Goal: Information Seeking & Learning: Learn about a topic

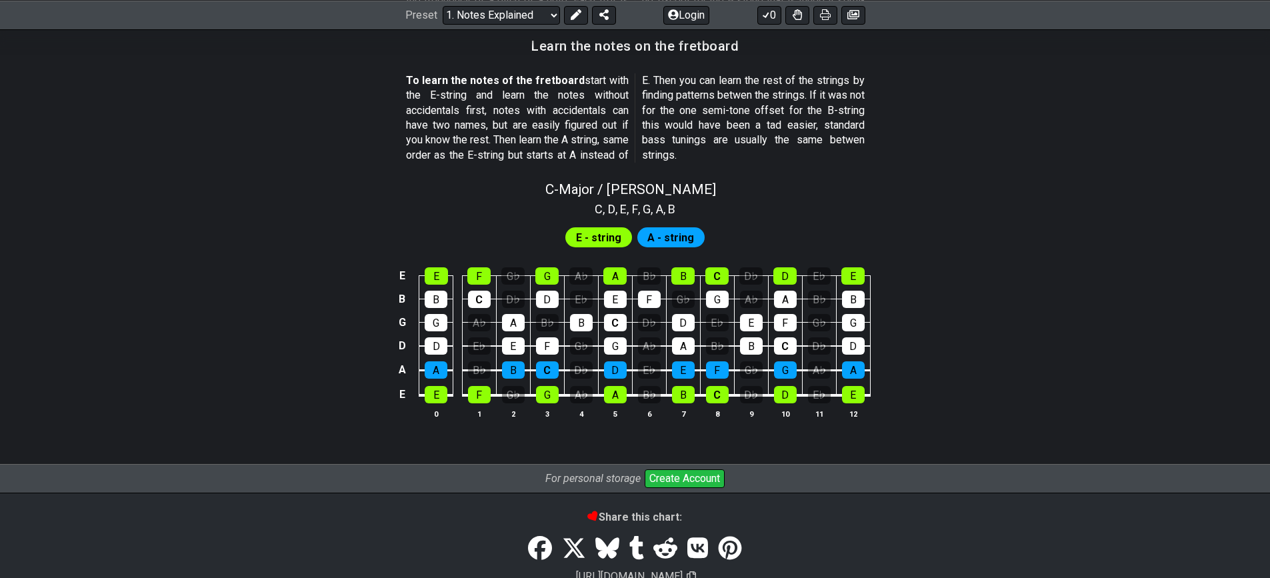
scroll to position [1200, 0]
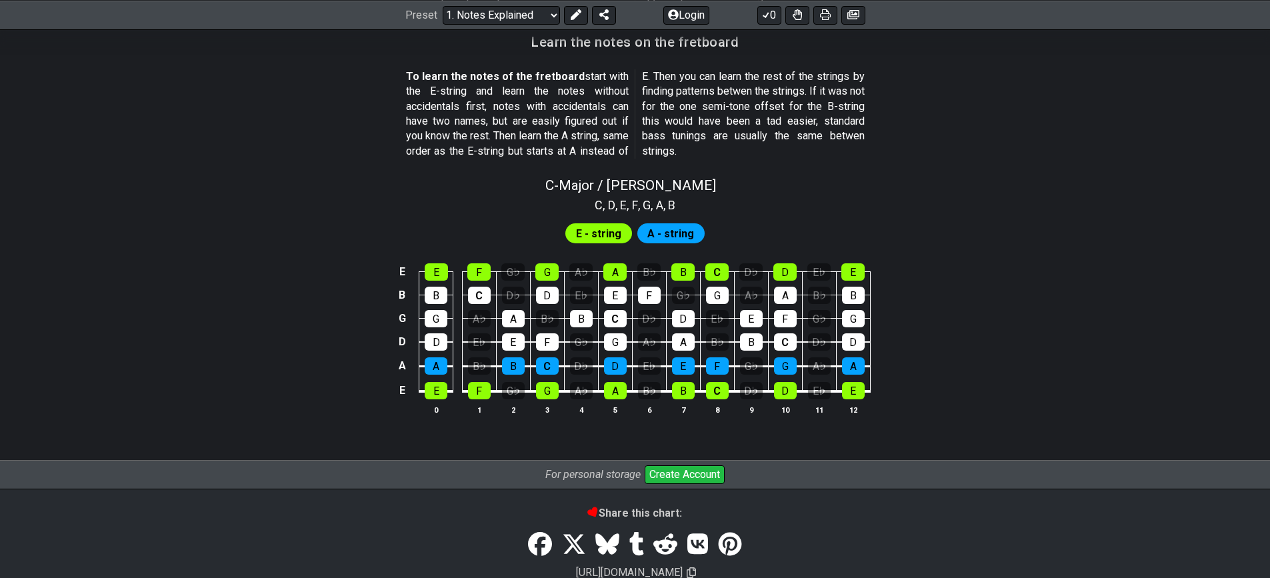
click at [663, 233] on span "A - string" at bounding box center [671, 233] width 47 height 19
click at [608, 231] on span "E - string" at bounding box center [598, 233] width 45 height 19
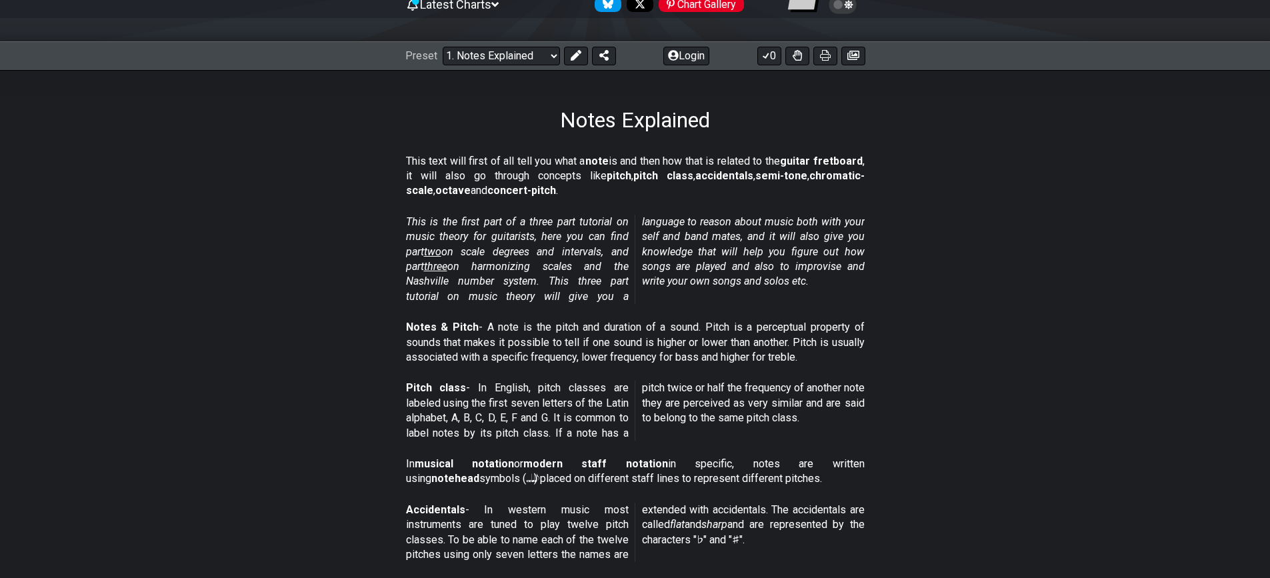
scroll to position [77, 0]
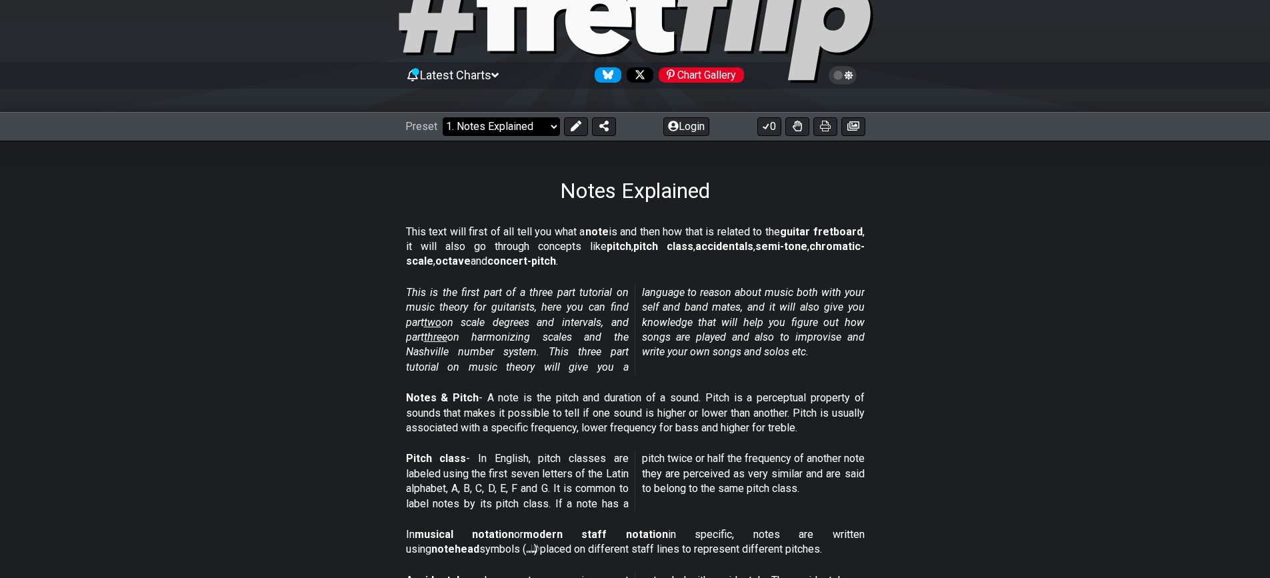
click at [530, 121] on select "Welcome to #fretflip! Initial Preset Custom Preset Minor Pentatonic Major Penta…" at bounding box center [501, 126] width 117 height 19
click at [311, 257] on section "This text will first of all tell you what a note is and then how that is relate…" at bounding box center [635, 249] width 1040 height 61
click at [501, 135] on select "Welcome to #fretflip! Initial Preset Custom Preset Minor Pentatonic Major Penta…" at bounding box center [501, 126] width 117 height 19
click at [443, 117] on select "Welcome to #fretflip! Initial Preset Custom Preset Minor Pentatonic Major Penta…" at bounding box center [501, 126] width 117 height 19
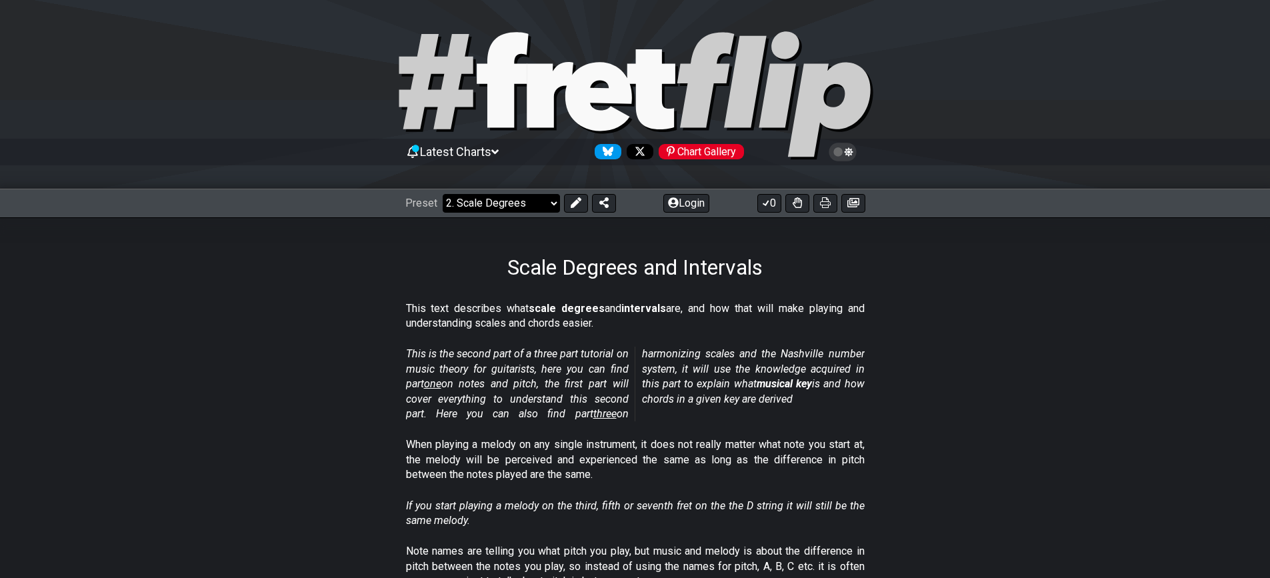
click at [502, 198] on select "Welcome to #fretflip! Initial Preset Custom Preset Minor Pentatonic Major Penta…" at bounding box center [501, 203] width 117 height 19
click at [443, 194] on select "Welcome to #fretflip! Initial Preset Custom Preset Minor Pentatonic Major Penta…" at bounding box center [501, 203] width 117 height 19
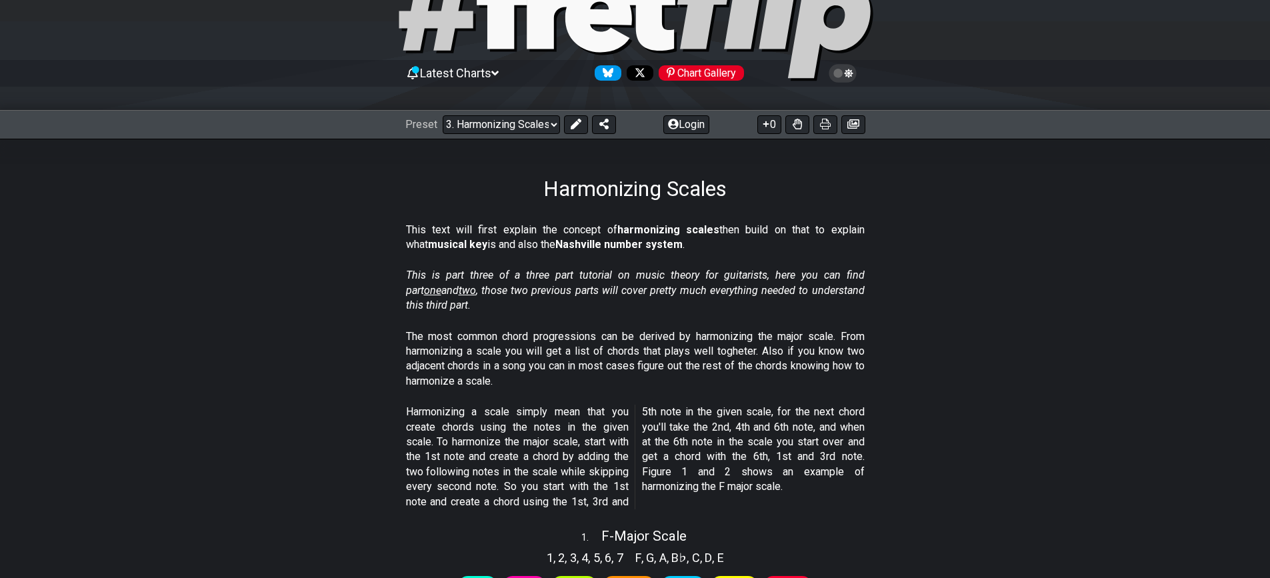
scroll to position [48, 0]
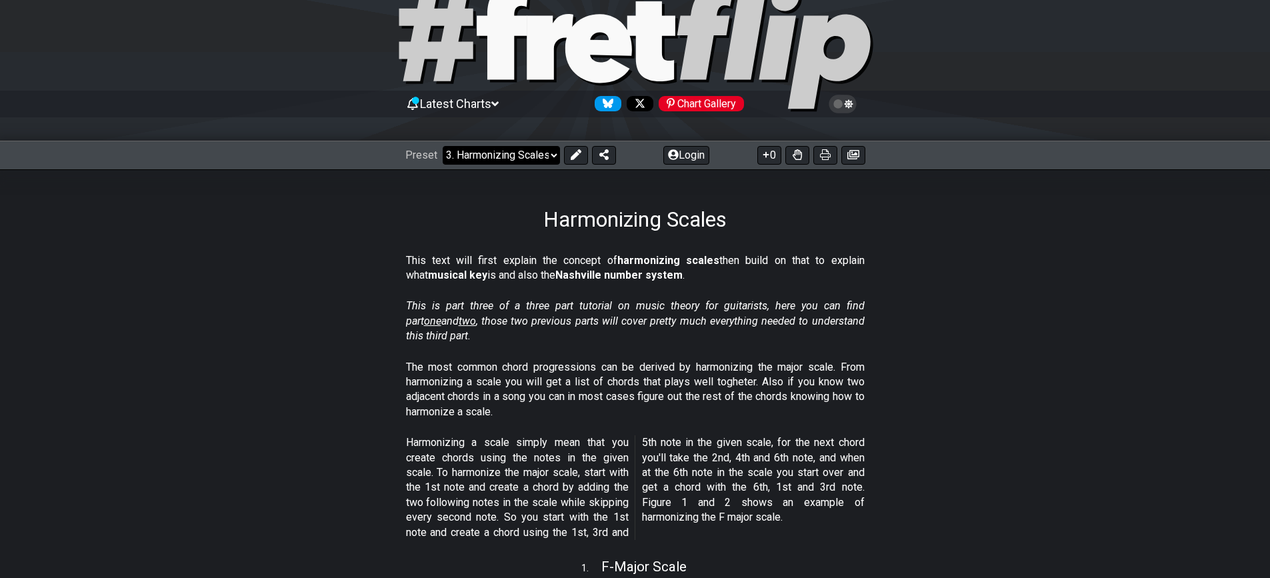
click at [496, 155] on select "Welcome to #fretflip! Initial Preset Custom Preset Minor Pentatonic Major Penta…" at bounding box center [501, 155] width 117 height 19
click at [443, 146] on select "Welcome to #fretflip! Initial Preset Custom Preset Minor Pentatonic Major Penta…" at bounding box center [501, 155] width 117 height 19
select select "/scale-degrees-and-intervals"
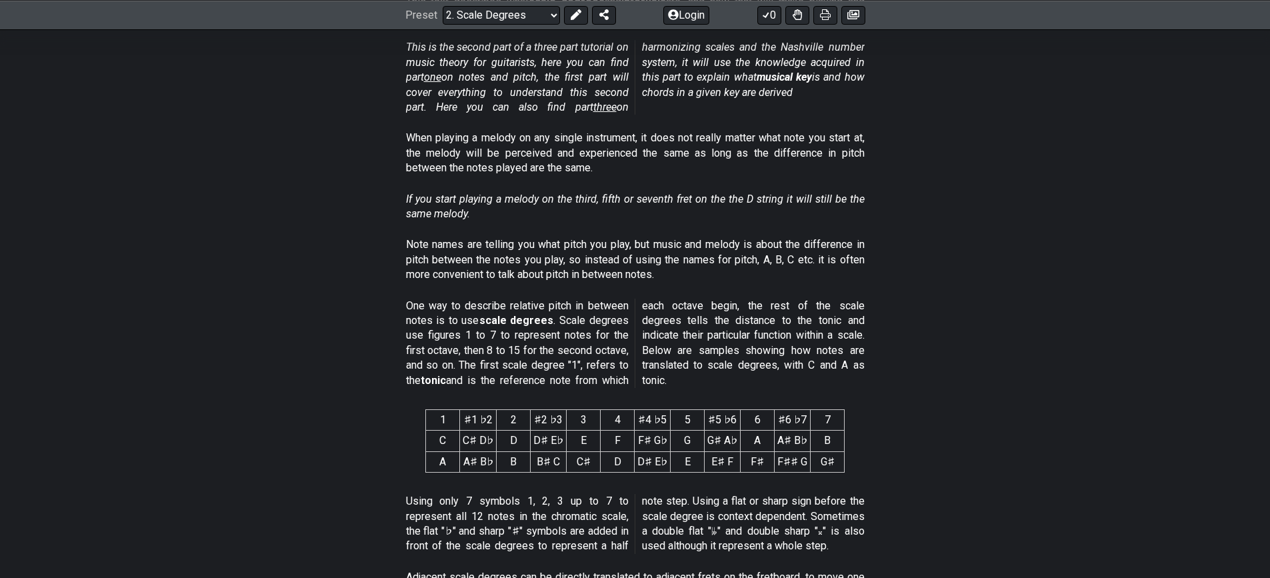
scroll to position [315, 0]
